Goal: Information Seeking & Learning: Learn about a topic

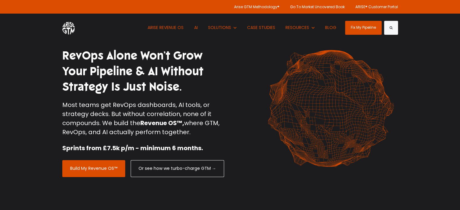
click at [405, 69] on div "RevOps Alone Won’t Grow Your Pipeline & AI Without Strategy Is Just Noise. Most…" at bounding box center [230, 112] width 460 height 225
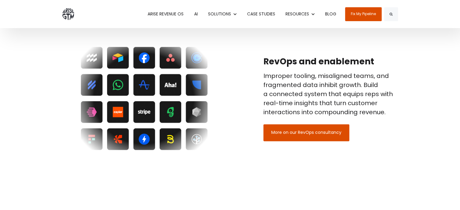
scroll to position [998, 0]
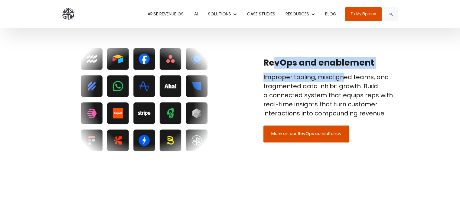
drag, startPoint x: 289, startPoint y: 55, endPoint x: 350, endPoint y: 80, distance: 66.0
click at [350, 80] on div "RevOps and enablement Improper tooling, misaligned teams, and fragmented data i…" at bounding box center [230, 100] width 345 height 138
click at [350, 80] on p "Improper tooling, misaligned teams, and fragmented data inhibit growth. Build a…" at bounding box center [330, 95] width 135 height 45
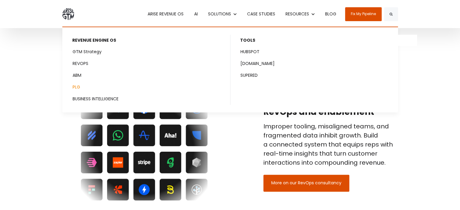
scroll to position [836, 0]
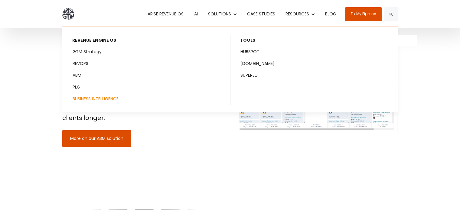
click at [100, 96] on link "BUSINESS INTELLIGENCE" at bounding box center [146, 98] width 167 height 11
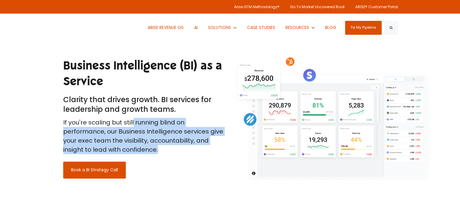
drag, startPoint x: 133, startPoint y: 121, endPoint x: 190, endPoint y: 156, distance: 66.4
click at [167, 150] on p "If you're scaling but still running blind on performance, our Business Intellig…" at bounding box center [144, 136] width 162 height 36
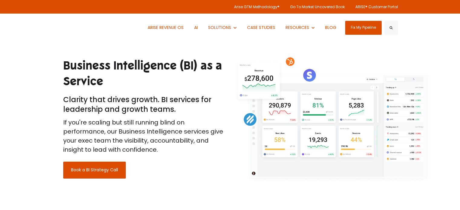
click at [190, 156] on div "Book a BI Strategy Call" at bounding box center [144, 166] width 162 height 24
click at [171, 145] on p "If you're scaling but still running blind on performance, our Business Intellig…" at bounding box center [144, 136] width 162 height 36
drag, startPoint x: 126, startPoint y: 99, endPoint x: 161, endPoint y: 130, distance: 46.8
click at [152, 122] on div "Business Intelligence (BI) as a Service Clarity that drives growth. BI services…" at bounding box center [144, 118] width 162 height 120
click at [162, 130] on p "If you're scaling but still running blind on performance, our Business Intellig…" at bounding box center [144, 136] width 162 height 36
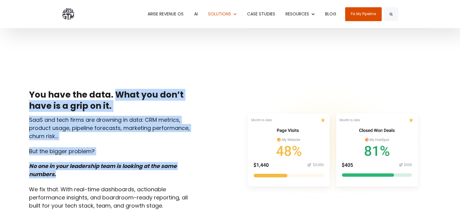
drag, startPoint x: 107, startPoint y: 88, endPoint x: 157, endPoint y: 207, distance: 129.3
click at [157, 207] on div "You have the data. What you don’t have is a grip on it. SaaS and tech firms are…" at bounding box center [229, 149] width 411 height 170
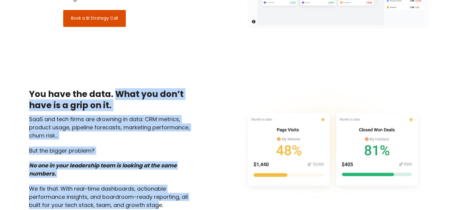
click at [158, 206] on p "We fix that. With real-time dashboards, actionable performance insights, and bo…" at bounding box center [110, 197] width 162 height 24
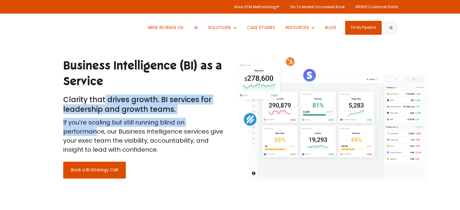
drag, startPoint x: 97, startPoint y: 132, endPoint x: 82, endPoint y: 58, distance: 76.2
click at [85, 67] on div "Business Intelligence (BI) as a Service Clarity that drives growth. BI services…" at bounding box center [144, 118] width 162 height 120
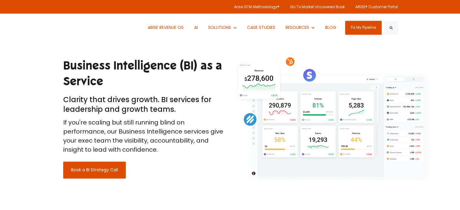
click at [81, 57] on div "Business Intelligence (BI) as a Service Clarity that drives growth. BI services…" at bounding box center [229, 118] width 411 height 129
click at [66, 63] on h1 "Business Intelligence (BI) as a Service" at bounding box center [144, 73] width 162 height 31
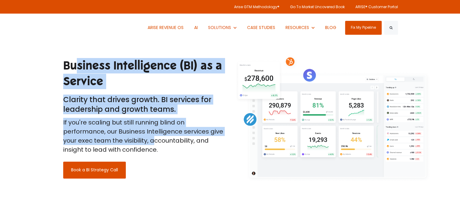
drag, startPoint x: 58, startPoint y: 65, endPoint x: 156, endPoint y: 146, distance: 127.3
click at [156, 146] on div "Business Intelligence (BI) as a Service Clarity that drives growth. BI services…" at bounding box center [229, 118] width 411 height 129
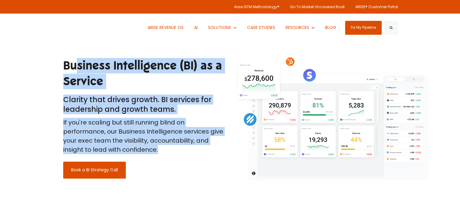
click at [156, 146] on p "If you're scaling but still running blind on performance, our Business Intellig…" at bounding box center [144, 136] width 162 height 36
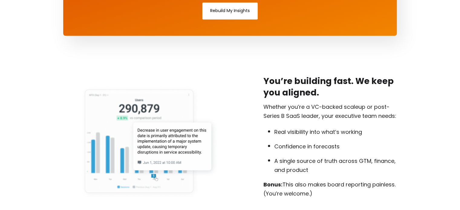
scroll to position [1179, 0]
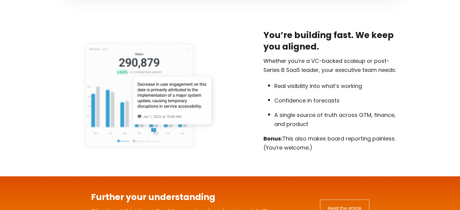
drag, startPoint x: 440, startPoint y: 61, endPoint x: 449, endPoint y: 75, distance: 16.3
click at [447, 72] on div "You’re building fast. We keep you aligned. Whether you’re a VC-backed scaleup o…" at bounding box center [230, 90] width 460 height 171
click at [395, 114] on p "A single source of truth across GTM, finance, and product" at bounding box center [336, 119] width 124 height 18
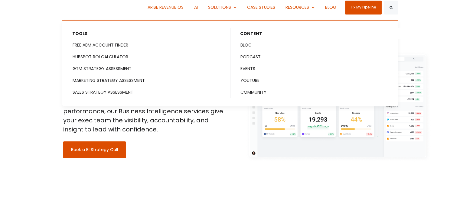
scroll to position [0, 0]
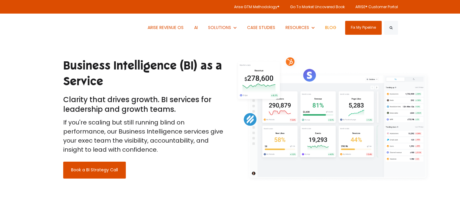
click at [330, 30] on link "BLOG" at bounding box center [330, 28] width 20 height 28
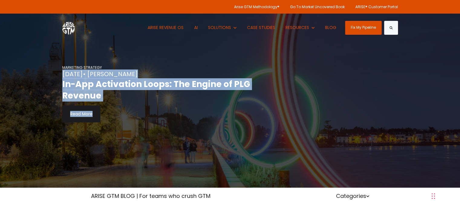
drag, startPoint x: 212, startPoint y: 78, endPoint x: 194, endPoint y: 164, distance: 87.9
click at [196, 161] on div "MARKETING STRATEGY Aug 31, 2025 • Paul Sullivan In-App Activation Loops: The En…" at bounding box center [172, 94] width 221 height 188
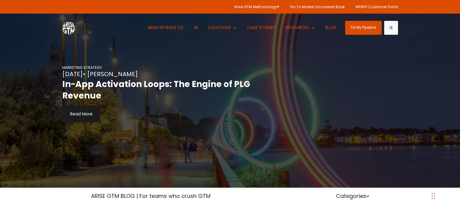
click at [188, 136] on div "MARKETING STRATEGY Aug 31, 2025 • Paul Sullivan In-App Activation Loops: The En…" at bounding box center [172, 94] width 221 height 188
